Goal: Navigation & Orientation: Find specific page/section

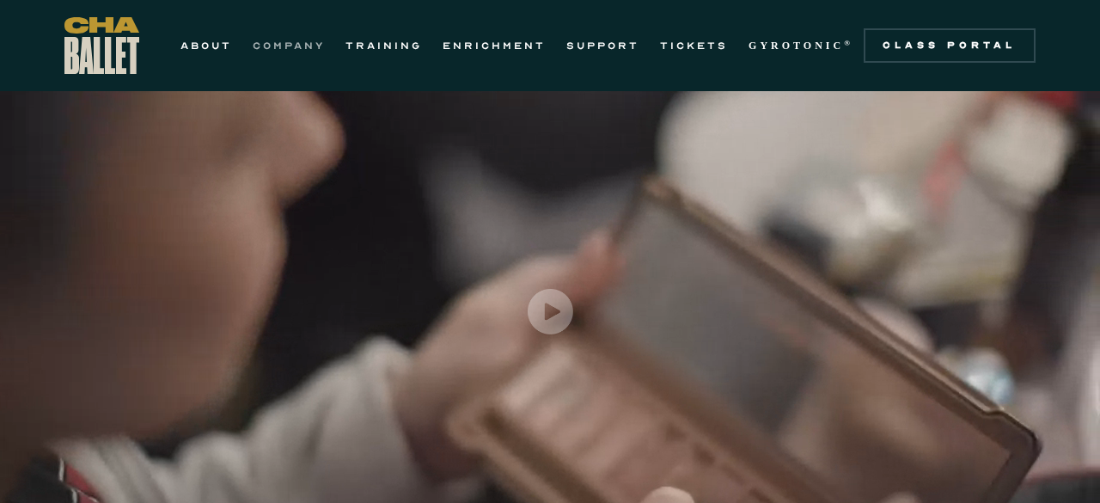
click at [313, 45] on link "COMPANY" at bounding box center [289, 45] width 72 height 21
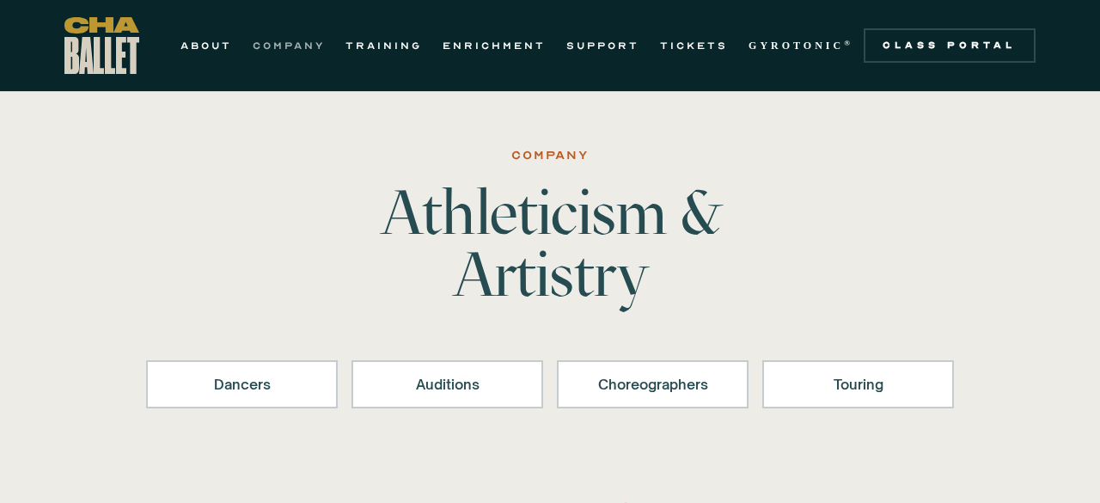
click at [290, 51] on link "COMPANY" at bounding box center [289, 45] width 72 height 21
click at [219, 49] on link "ABOUT" at bounding box center [206, 45] width 52 height 21
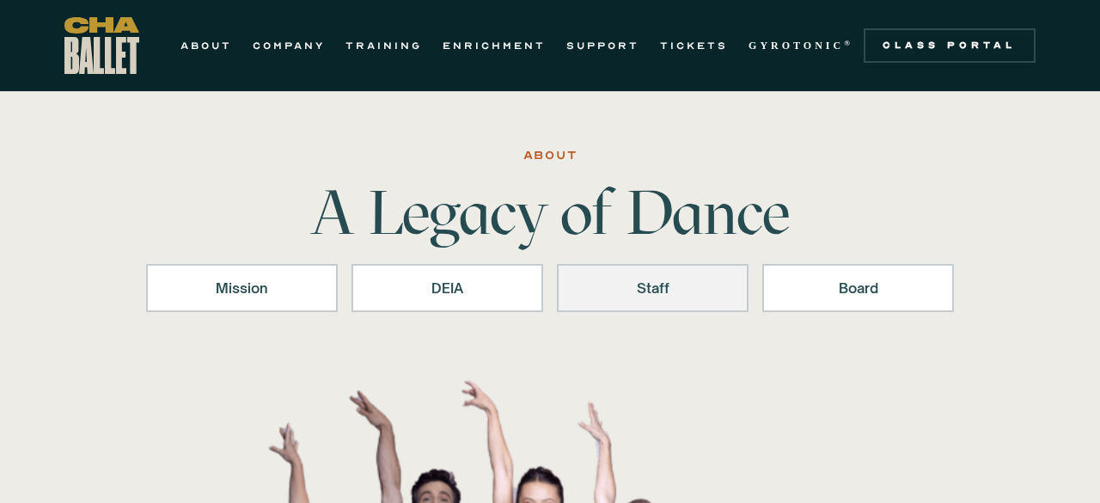
click at [665, 299] on link "Staff" at bounding box center [653, 288] width 192 height 48
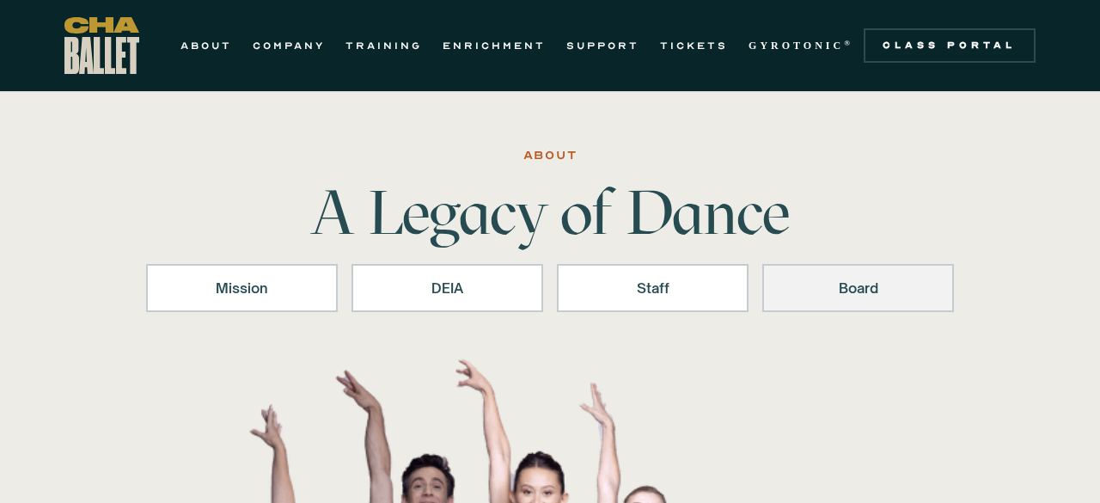
click at [827, 276] on link "Board" at bounding box center [858, 288] width 192 height 48
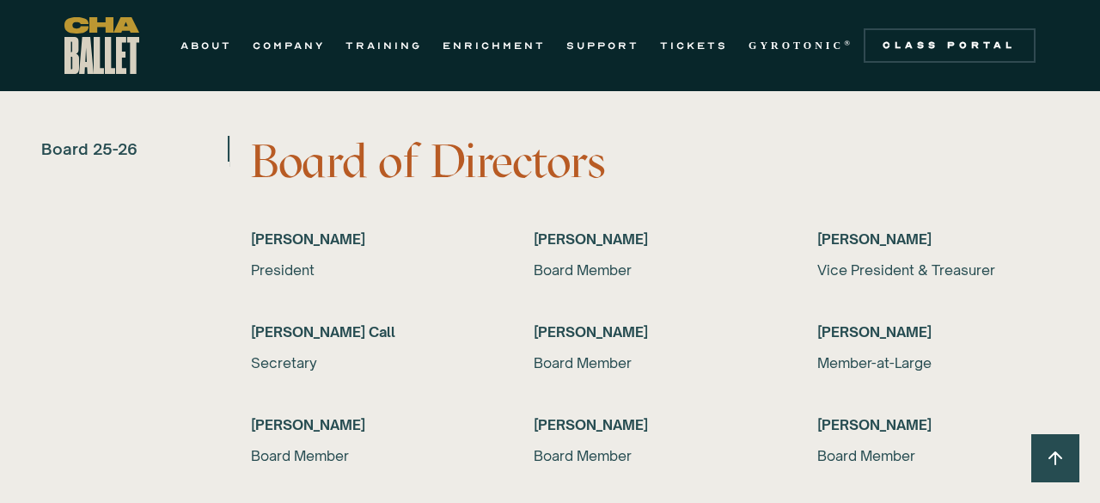
scroll to position [3530, 0]
